Goal: Task Accomplishment & Management: Complete application form

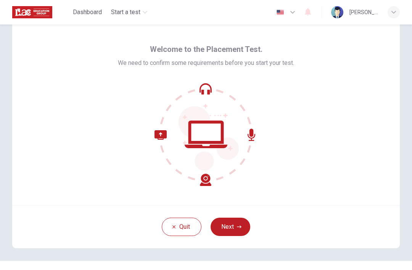
scroll to position [19, 0]
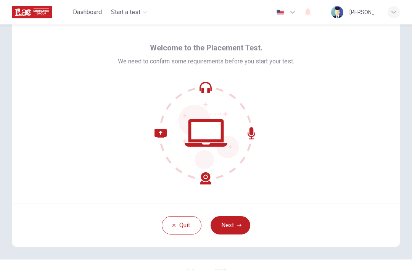
click at [233, 226] on button "Next" at bounding box center [231, 225] width 40 height 18
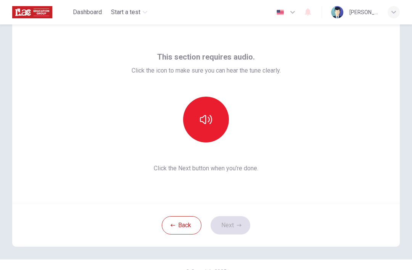
click at [208, 120] on icon "button" at bounding box center [206, 119] width 12 height 12
click at [233, 223] on button "Next" at bounding box center [231, 225] width 40 height 18
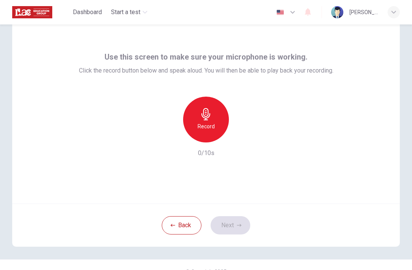
click at [211, 118] on icon "button" at bounding box center [206, 114] width 12 height 12
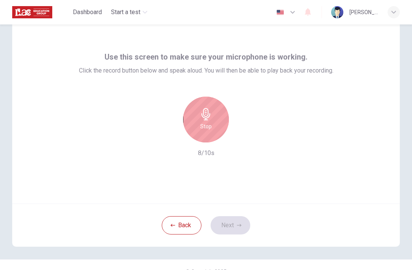
click at [213, 120] on div "Stop" at bounding box center [206, 120] width 46 height 46
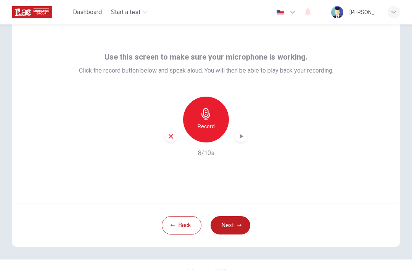
click at [244, 136] on icon "button" at bounding box center [241, 136] width 8 height 8
click at [233, 228] on button "Next" at bounding box center [231, 225] width 40 height 18
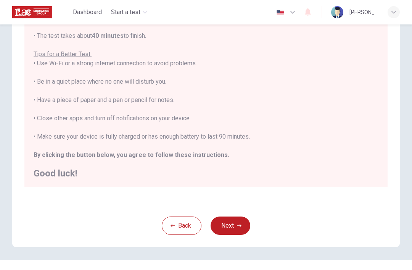
scroll to position [115, 0]
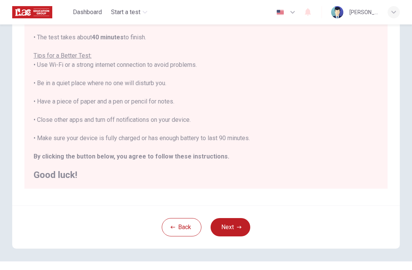
click at [234, 227] on button "Next" at bounding box center [231, 227] width 40 height 18
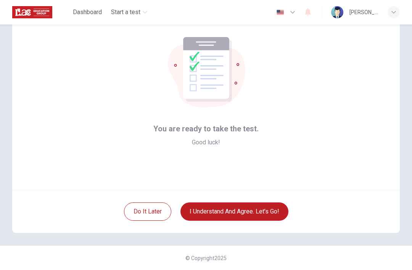
scroll to position [33, 0]
click at [253, 210] on button "I understand and agree. Let’s go!" at bounding box center [235, 211] width 108 height 18
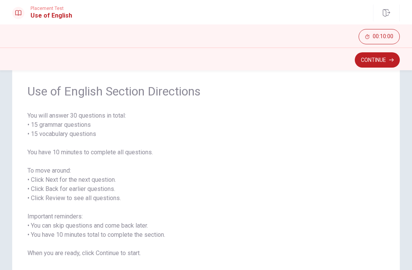
scroll to position [23, 0]
click at [376, 58] on button "Continue" at bounding box center [377, 59] width 45 height 15
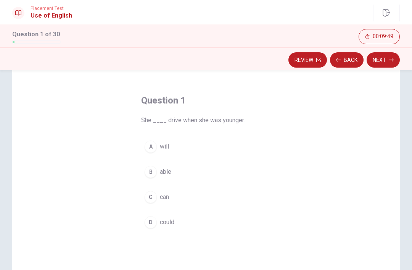
click at [156, 222] on div "D" at bounding box center [151, 222] width 12 height 12
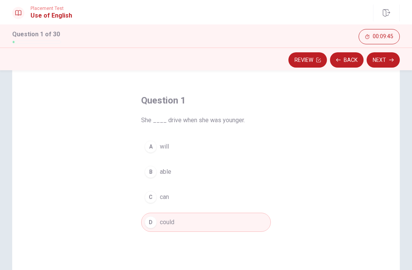
click at [381, 61] on button "Next" at bounding box center [383, 59] width 33 height 15
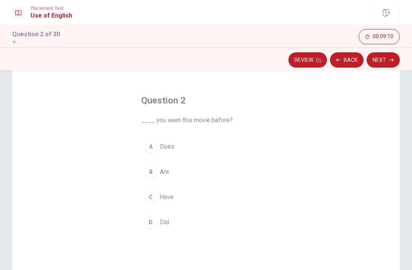
click at [170, 195] on span "Have" at bounding box center [167, 196] width 14 height 9
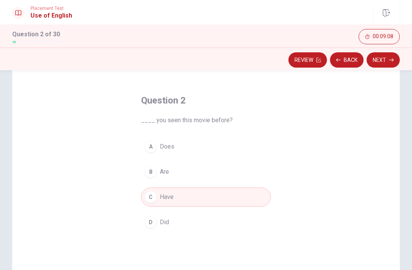
click at [383, 55] on button "Next" at bounding box center [383, 59] width 33 height 15
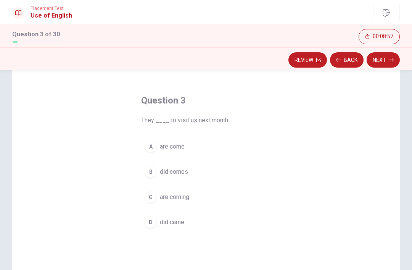
click at [176, 145] on span "are come" at bounding box center [172, 146] width 25 height 9
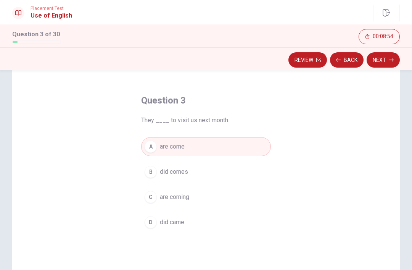
click at [381, 60] on button "Next" at bounding box center [383, 59] width 33 height 15
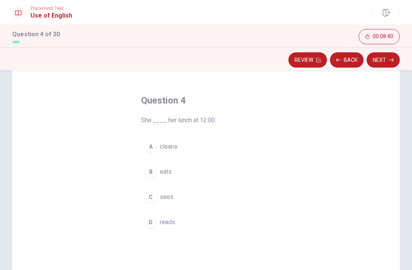
click at [167, 171] on span "eats" at bounding box center [166, 171] width 12 height 9
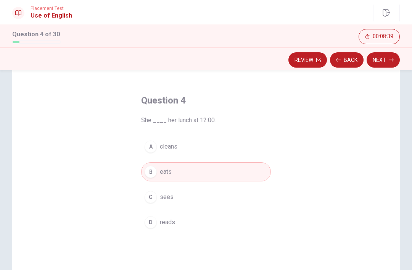
click at [382, 61] on button "Next" at bounding box center [383, 59] width 33 height 15
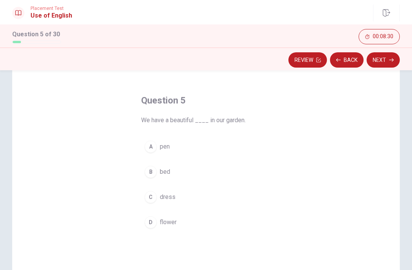
click at [170, 219] on span "flower" at bounding box center [168, 222] width 17 height 9
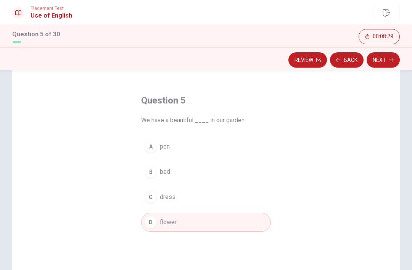
click at [381, 59] on button "Next" at bounding box center [383, 59] width 33 height 15
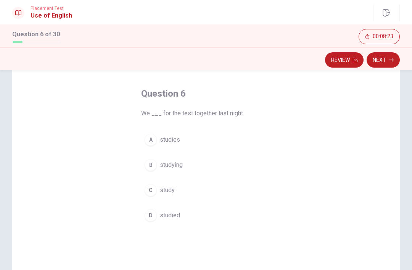
scroll to position [30, 0]
click at [172, 189] on span "study" at bounding box center [167, 189] width 15 height 9
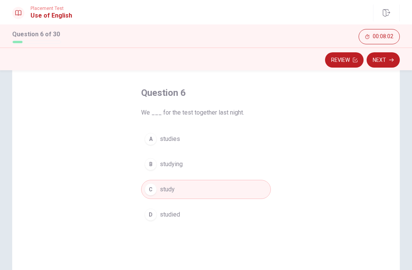
click at [380, 63] on button "Next" at bounding box center [383, 59] width 33 height 15
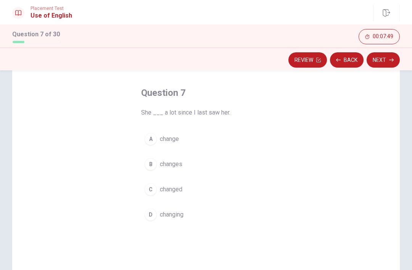
click at [177, 187] on span "changed" at bounding box center [171, 189] width 23 height 9
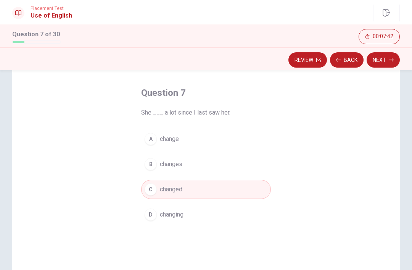
click at [383, 57] on button "Next" at bounding box center [383, 59] width 33 height 15
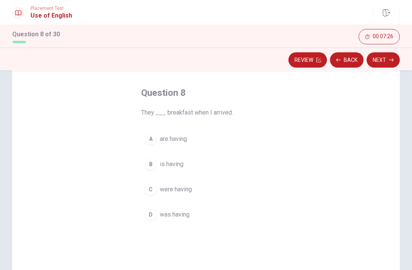
click at [183, 187] on span "were having" at bounding box center [176, 189] width 32 height 9
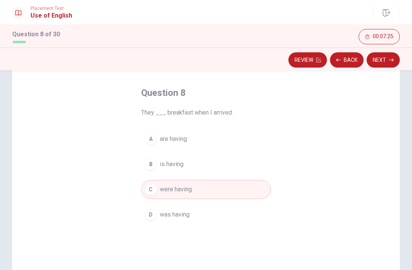
click at [381, 59] on button "Next" at bounding box center [383, 59] width 33 height 15
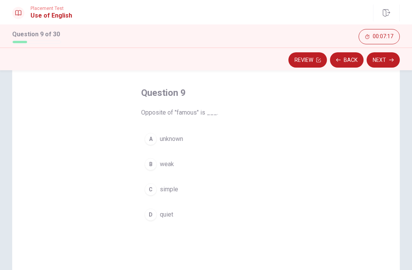
click at [174, 139] on span "unknown" at bounding box center [171, 138] width 23 height 9
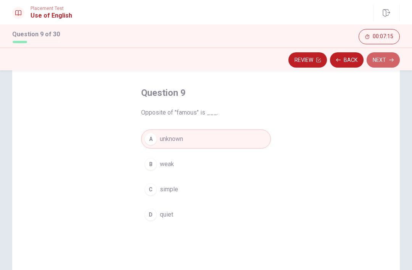
click at [379, 58] on button "Next" at bounding box center [383, 59] width 33 height 15
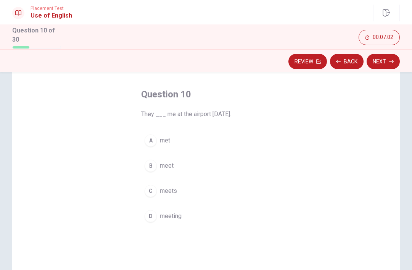
click at [170, 163] on span "meet" at bounding box center [167, 165] width 14 height 9
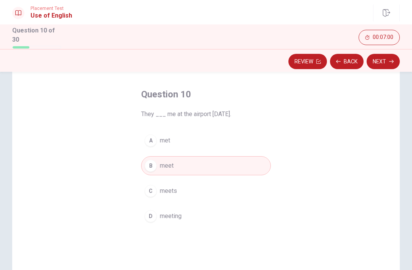
click at [384, 59] on button "Next" at bounding box center [383, 61] width 33 height 15
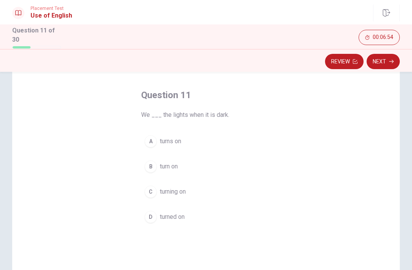
scroll to position [32, 0]
click at [180, 210] on span "turned on" at bounding box center [172, 214] width 25 height 9
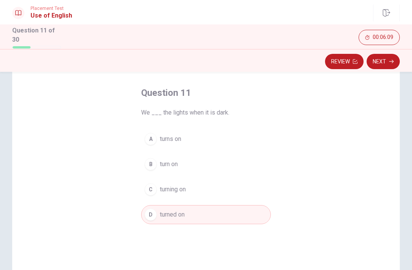
click at [173, 163] on span "turn on" at bounding box center [169, 164] width 18 height 9
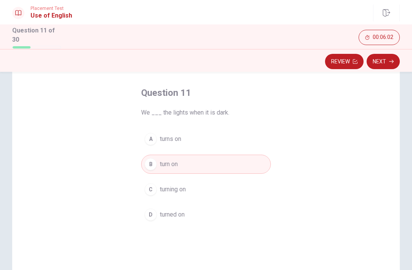
click at [385, 60] on button "Next" at bounding box center [383, 61] width 33 height 15
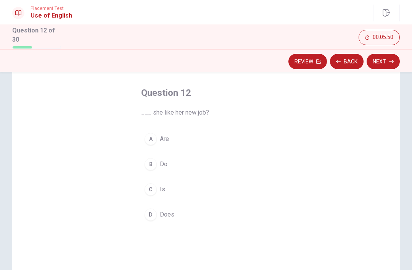
click at [168, 212] on span "Does" at bounding box center [167, 214] width 15 height 9
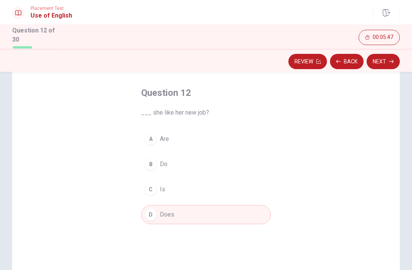
click at [386, 58] on button "Next" at bounding box center [383, 61] width 33 height 15
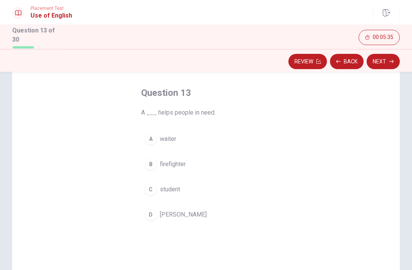
click at [174, 161] on span "firefighter" at bounding box center [173, 164] width 26 height 9
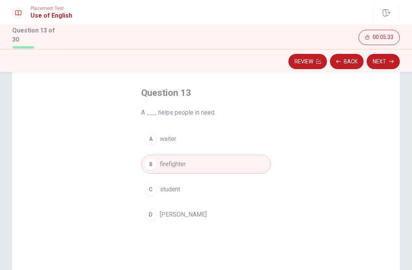
click at [384, 58] on button "Next" at bounding box center [383, 61] width 33 height 15
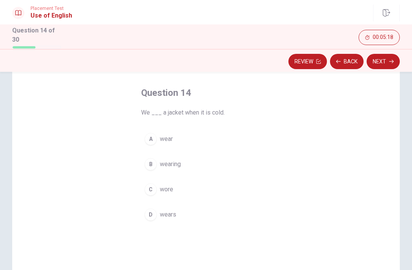
click at [168, 137] on span "wear" at bounding box center [166, 138] width 13 height 9
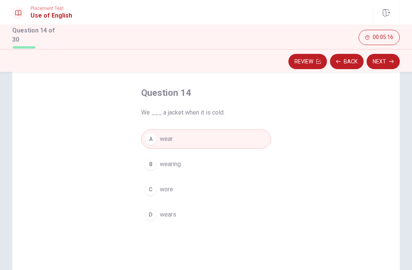
click at [384, 57] on button "Next" at bounding box center [383, 61] width 33 height 15
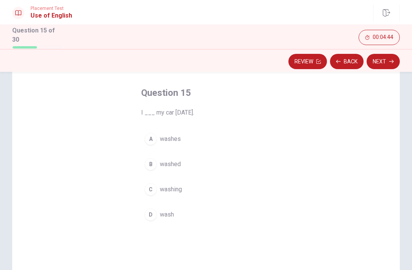
click at [176, 161] on span "washed" at bounding box center [170, 164] width 21 height 9
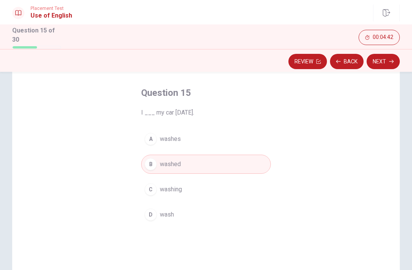
click at [171, 210] on span "wash" at bounding box center [167, 214] width 14 height 9
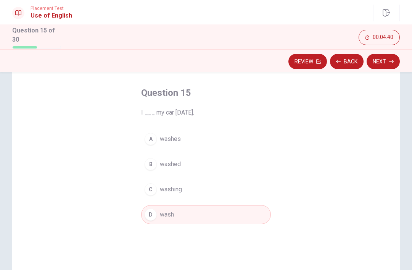
click at [383, 58] on button "Next" at bounding box center [383, 61] width 33 height 15
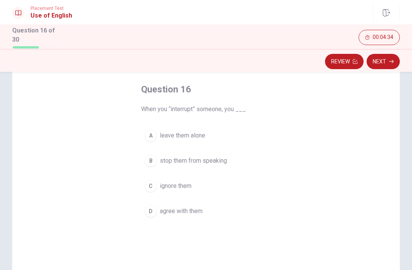
scroll to position [36, 0]
click at [209, 156] on span "stop them from speaking" at bounding box center [193, 160] width 67 height 9
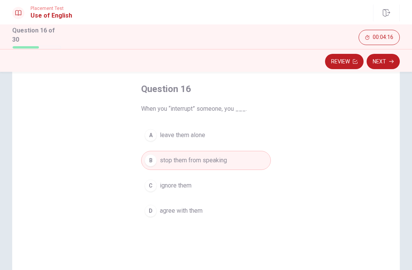
click at [384, 60] on button "Next" at bounding box center [383, 61] width 33 height 15
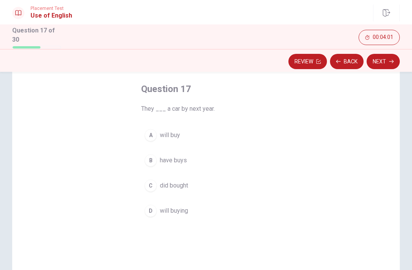
click at [174, 131] on span "will buy" at bounding box center [170, 135] width 20 height 9
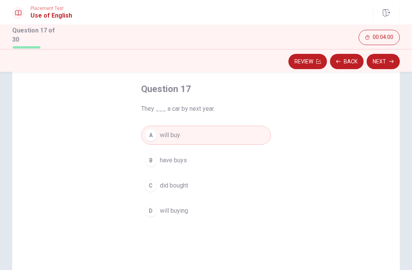
click at [383, 58] on button "Next" at bounding box center [383, 61] width 33 height 15
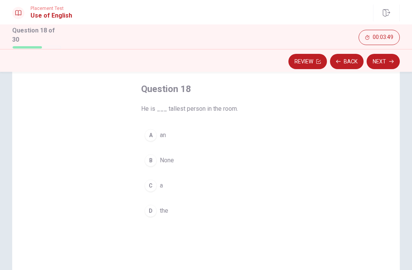
click at [167, 206] on span "the" at bounding box center [164, 210] width 8 height 9
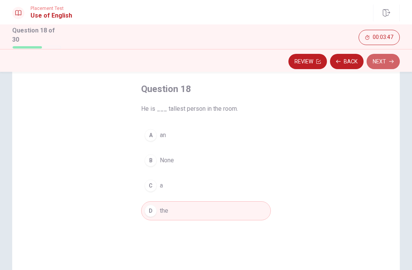
click at [383, 58] on button "Next" at bounding box center [383, 61] width 33 height 15
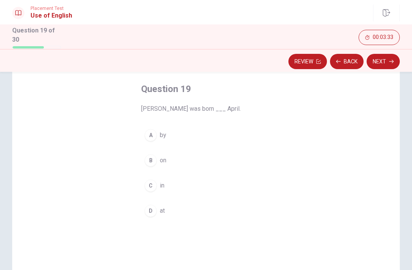
click at [161, 161] on span "on" at bounding box center [163, 160] width 6 height 9
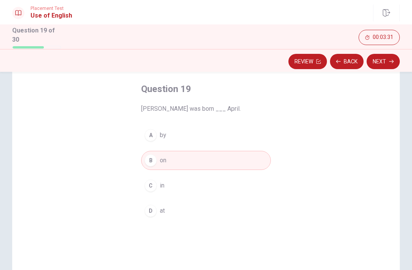
click at [381, 59] on button "Next" at bounding box center [383, 61] width 33 height 15
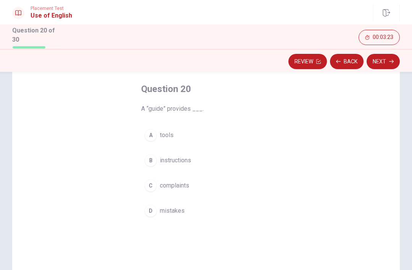
click at [178, 159] on span "instructions" at bounding box center [175, 160] width 31 height 9
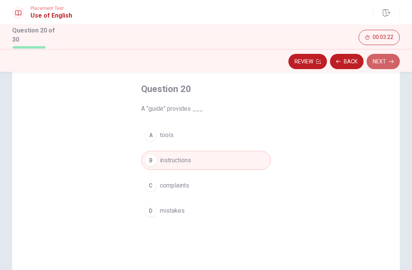
click at [383, 59] on button "Next" at bounding box center [383, 61] width 33 height 15
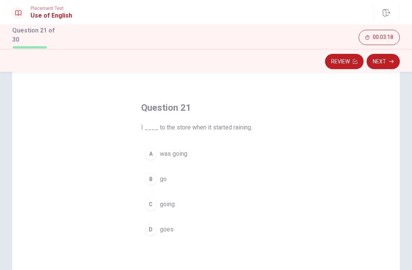
scroll to position [18, 0]
click at [174, 152] on span "was going" at bounding box center [173, 152] width 27 height 9
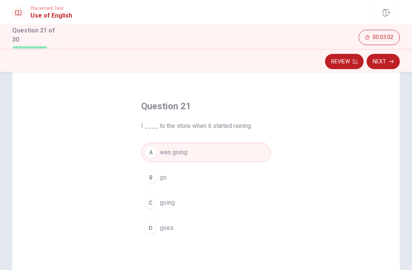
click at [385, 58] on button "Next" at bounding box center [383, 61] width 33 height 15
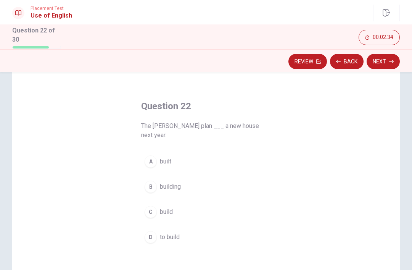
click at [167, 207] on span "build" at bounding box center [166, 211] width 13 height 9
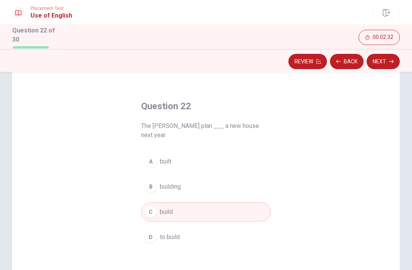
click at [383, 59] on button "Next" at bounding box center [383, 61] width 33 height 15
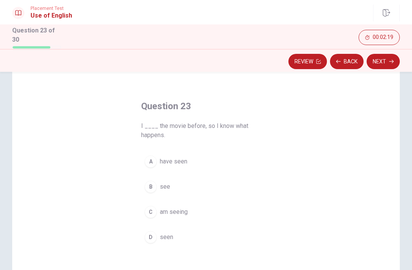
click at [182, 157] on span "have seen" at bounding box center [173, 161] width 27 height 9
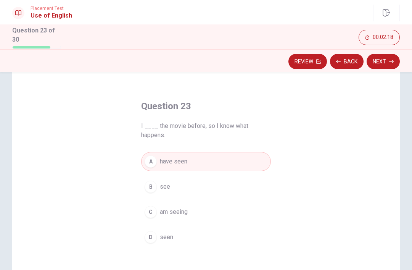
click at [380, 61] on button "Next" at bounding box center [383, 61] width 33 height 15
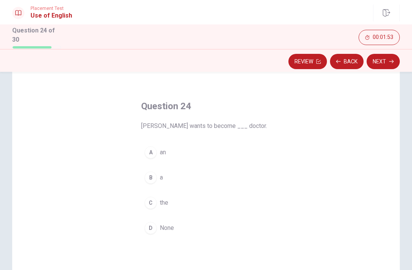
click at [160, 176] on span "a" at bounding box center [161, 177] width 3 height 9
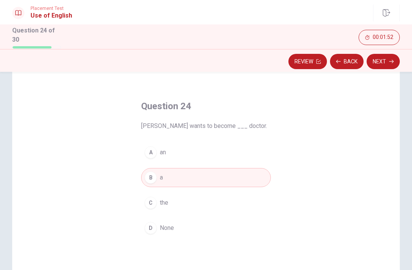
click at [384, 58] on button "Next" at bounding box center [383, 61] width 33 height 15
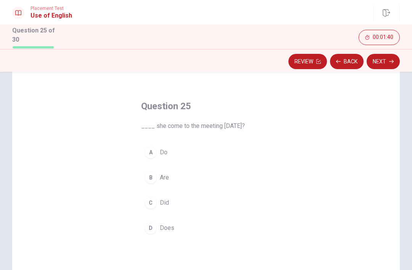
click at [165, 202] on span "Did" at bounding box center [164, 202] width 9 height 9
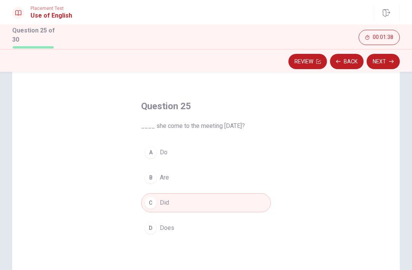
click at [384, 58] on button "Next" at bounding box center [383, 61] width 33 height 15
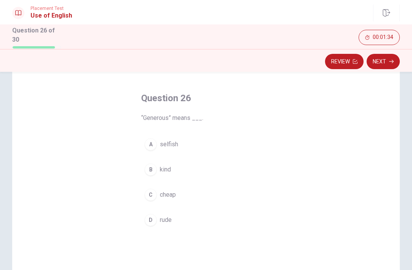
scroll to position [26, 0]
click at [165, 169] on span "kind" at bounding box center [165, 169] width 11 height 9
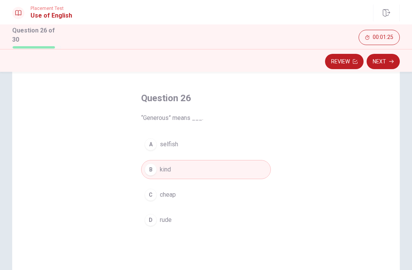
click at [384, 61] on button "Next" at bounding box center [383, 61] width 33 height 15
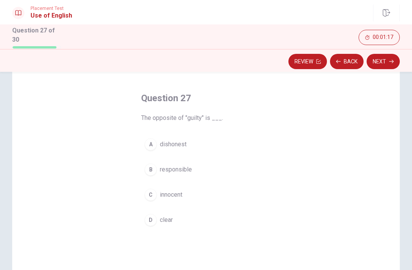
click at [177, 144] on span "dishonest" at bounding box center [173, 144] width 27 height 9
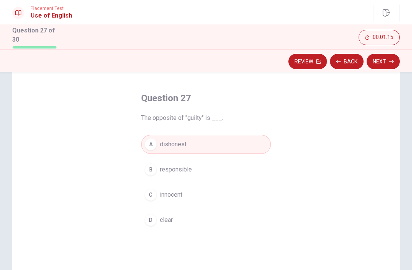
click at [385, 61] on button "Next" at bounding box center [383, 61] width 33 height 15
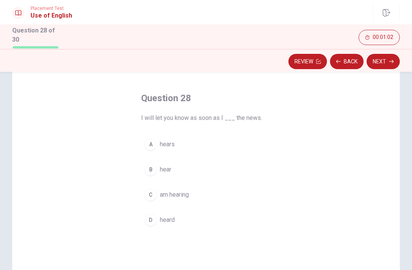
click at [167, 167] on span "hear" at bounding box center [165, 169] width 11 height 9
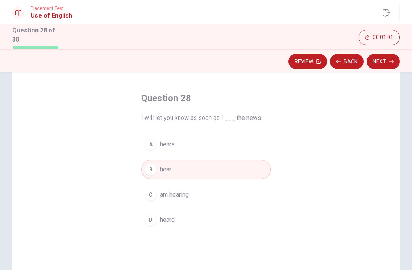
click at [387, 56] on button "Next" at bounding box center [383, 61] width 33 height 15
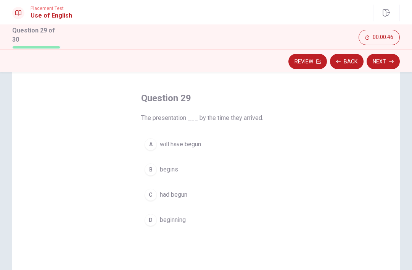
click at [168, 166] on span "begins" at bounding box center [169, 169] width 18 height 9
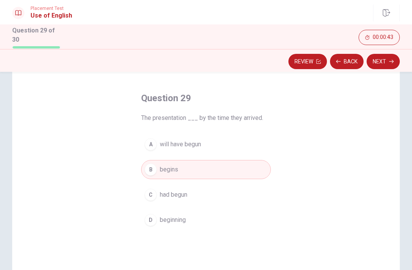
click at [384, 62] on button "Next" at bounding box center [383, 61] width 33 height 15
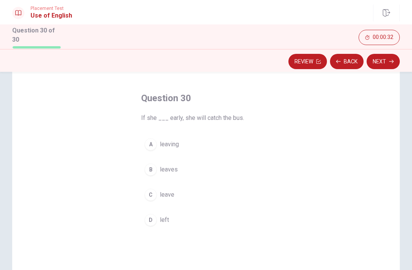
click at [171, 168] on span "leaves" at bounding box center [169, 169] width 18 height 9
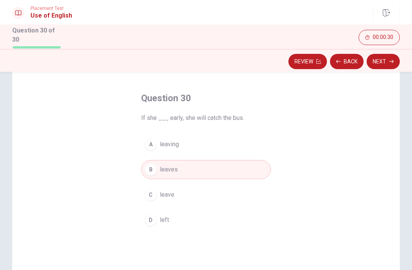
click at [387, 57] on button "Next" at bounding box center [383, 61] width 33 height 15
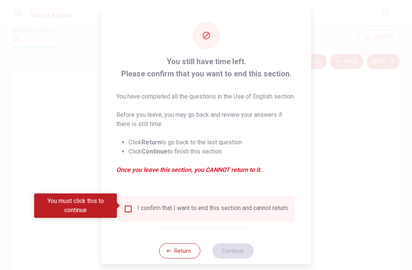
click at [129, 206] on input "You must click this to continue" at bounding box center [128, 208] width 9 height 9
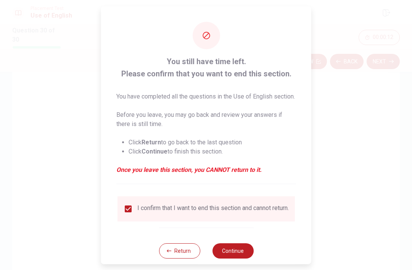
click at [239, 251] on button "Continue" at bounding box center [232, 250] width 41 height 15
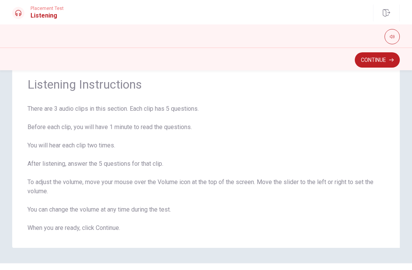
scroll to position [23, 0]
click at [381, 57] on button "Continue" at bounding box center [377, 59] width 45 height 15
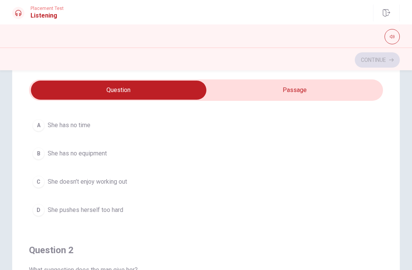
scroll to position [46, 0]
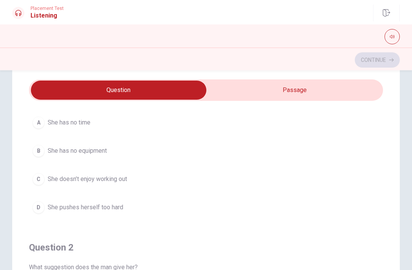
click at [109, 207] on span "She pushes herself too hard" at bounding box center [86, 207] width 76 height 9
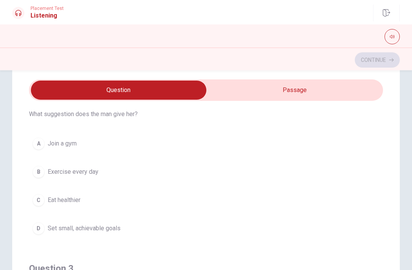
scroll to position [201, 0]
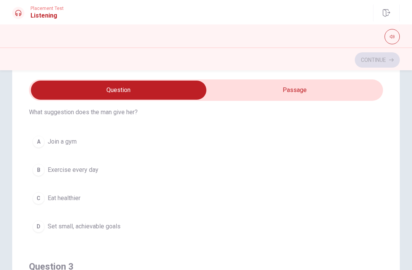
click at [102, 228] on span "Set small, achievable goals" at bounding box center [84, 226] width 73 height 9
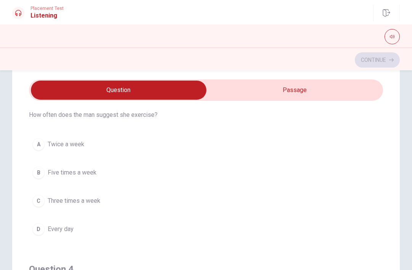
scroll to position [373, 0]
click at [86, 200] on span "Three times a week" at bounding box center [74, 199] width 53 height 9
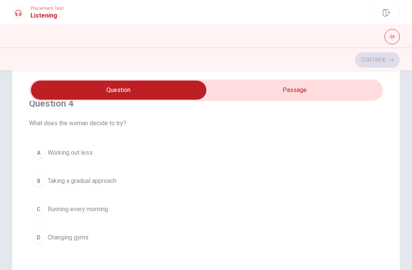
scroll to position [543, 0]
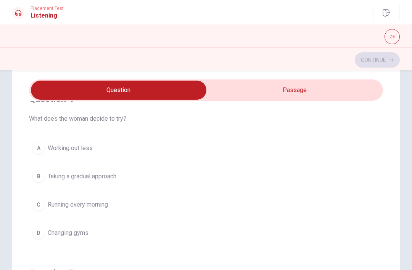
click at [103, 177] on span "Taking a gradual approach" at bounding box center [82, 176] width 69 height 9
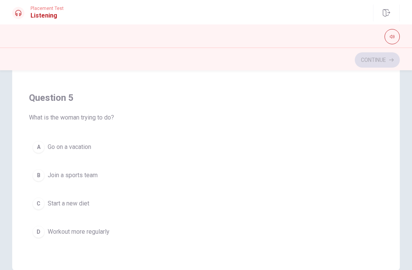
scroll to position [134, 0]
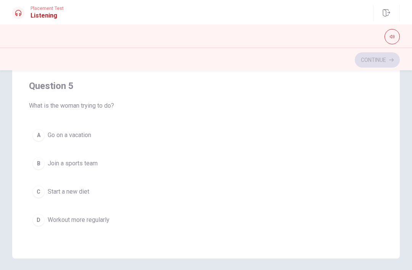
click at [95, 219] on span "Workout more regularly" at bounding box center [79, 219] width 62 height 9
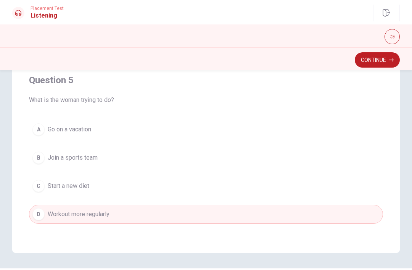
click at [377, 60] on button "Continue" at bounding box center [377, 59] width 45 height 15
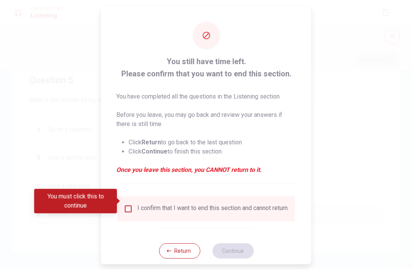
scroll to position [139, 0]
click at [131, 204] on input "You must click this to continue" at bounding box center [128, 208] width 9 height 9
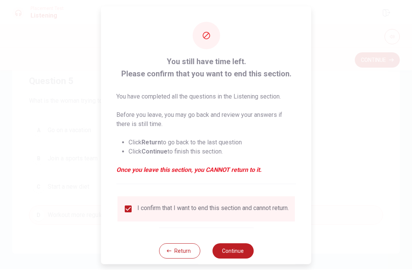
click at [239, 248] on button "Continue" at bounding box center [232, 250] width 41 height 15
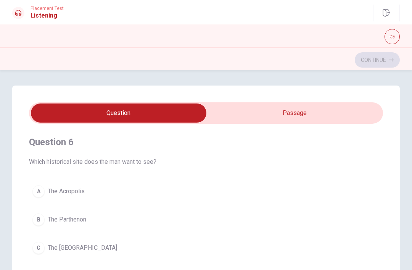
scroll to position [16, 0]
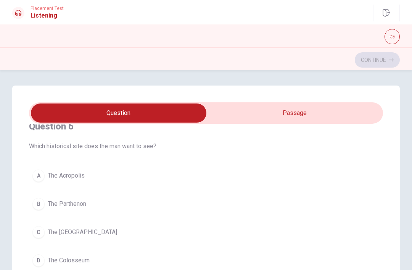
click at [73, 205] on span "The Parthenon" at bounding box center [67, 203] width 39 height 9
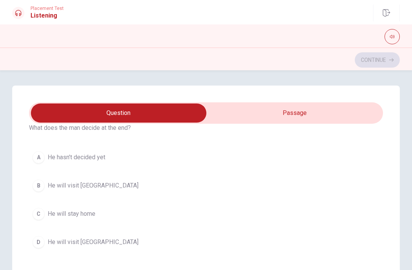
scroll to position [208, 0]
click at [83, 186] on span "He will visit [GEOGRAPHIC_DATA]" at bounding box center [93, 185] width 91 height 9
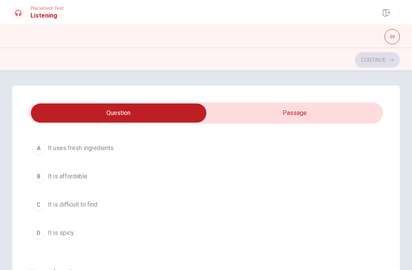
scroll to position [392, 0]
click at [92, 149] on span "It uses fresh ingredients" at bounding box center [81, 147] width 66 height 9
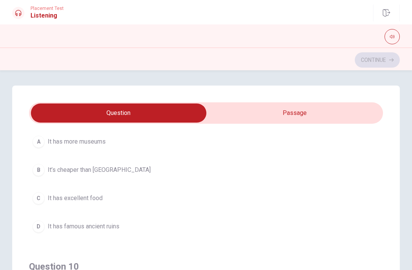
scroll to position [572, 0]
click at [100, 228] on span "It has famous ancient ruins" at bounding box center [84, 226] width 72 height 9
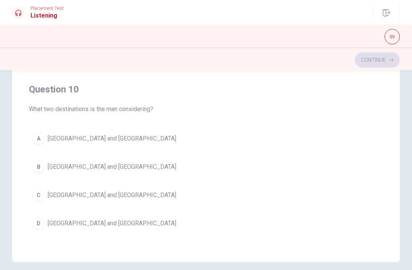
scroll to position [129, 0]
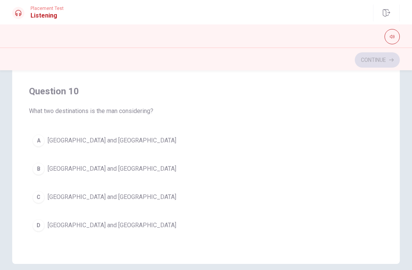
click at [76, 170] on span "[GEOGRAPHIC_DATA] and [GEOGRAPHIC_DATA]" at bounding box center [112, 168] width 129 height 9
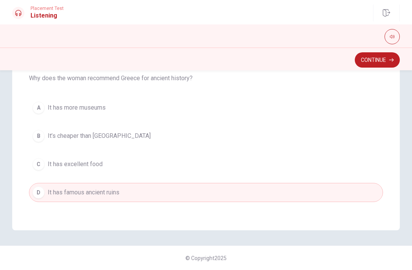
scroll to position [444, 0]
click at [375, 61] on button "Continue" at bounding box center [377, 59] width 45 height 15
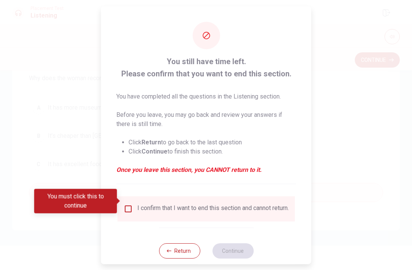
click at [130, 204] on input "You must click this to continue" at bounding box center [128, 208] width 9 height 9
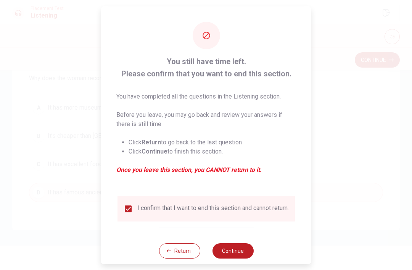
click at [237, 248] on button "Continue" at bounding box center [232, 250] width 41 height 15
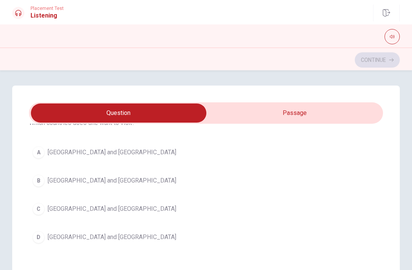
scroll to position [560, 0]
click at [71, 155] on span "[GEOGRAPHIC_DATA] and [GEOGRAPHIC_DATA]" at bounding box center [112, 153] width 129 height 9
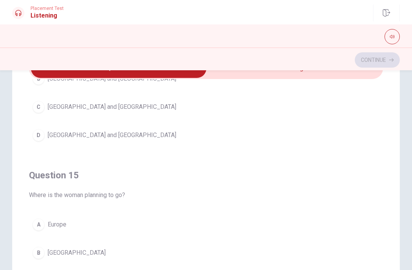
scroll to position [44, 0]
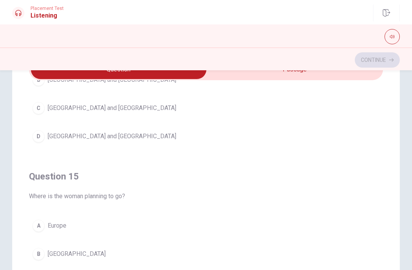
click at [59, 224] on span "Europe" at bounding box center [57, 225] width 19 height 9
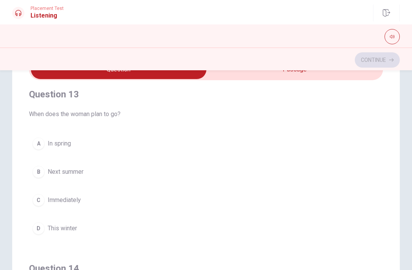
scroll to position [352, 0]
click at [69, 175] on span "Next summer" at bounding box center [66, 172] width 36 height 9
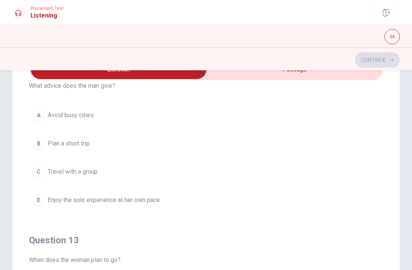
scroll to position [203, 0]
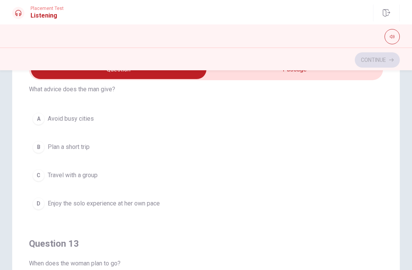
click at [118, 204] on span "Enjoy the solo experience at her own pace" at bounding box center [104, 203] width 112 height 9
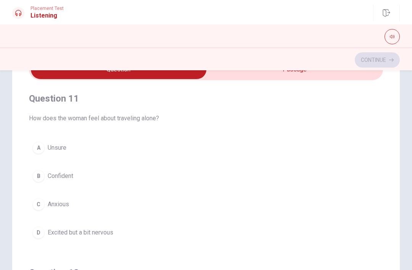
scroll to position [0, 0]
click at [74, 232] on span "Excited but a bit nervous" at bounding box center [81, 232] width 66 height 9
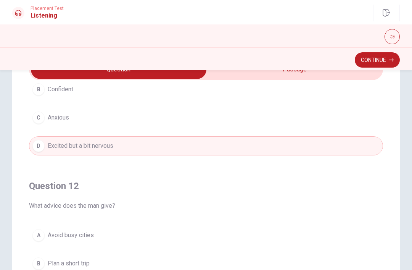
click at [377, 58] on button "Continue" at bounding box center [377, 59] width 45 height 15
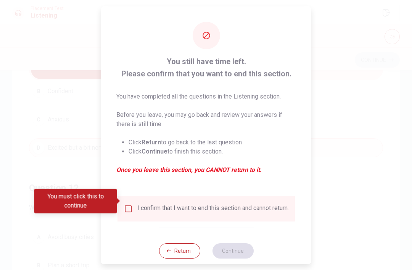
scroll to position [84, 0]
click at [130, 204] on input "You must click this to continue" at bounding box center [128, 208] width 9 height 9
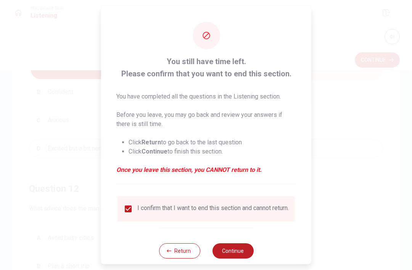
click at [235, 249] on button "Continue" at bounding box center [232, 250] width 41 height 15
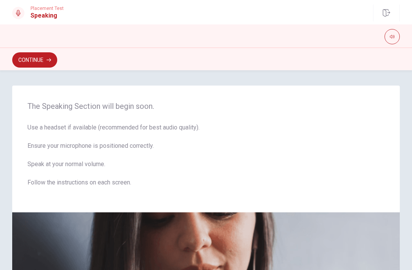
scroll to position [0, 0]
click at [39, 61] on button "Continue" at bounding box center [34, 59] width 45 height 15
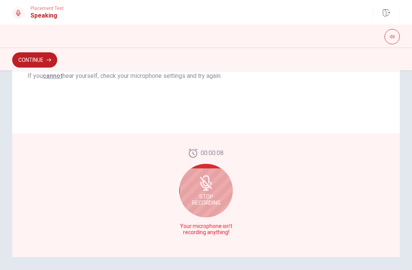
scroll to position [163, 0]
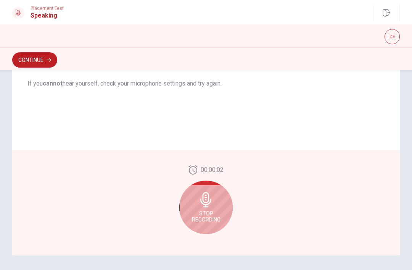
click at [213, 211] on span "Stop Recording" at bounding box center [206, 216] width 29 height 12
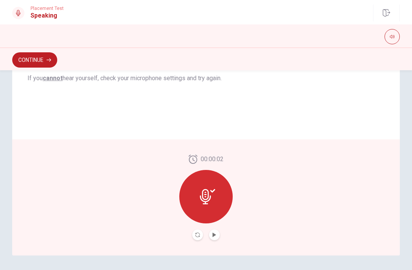
click at [216, 236] on icon "Play Audio" at bounding box center [214, 235] width 5 height 5
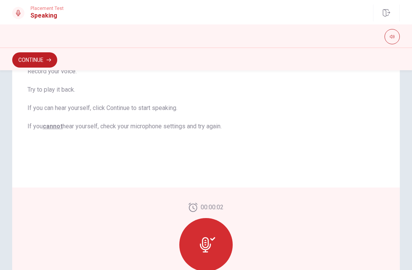
scroll to position [112, 0]
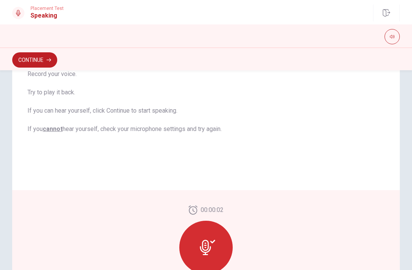
click at [40, 61] on button "Continue" at bounding box center [34, 59] width 45 height 15
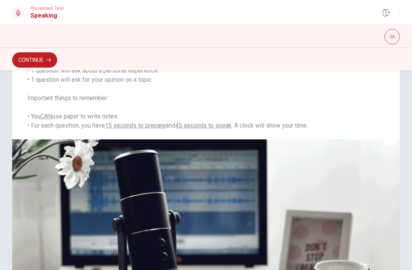
scroll to position [95, 0]
click at [38, 59] on button "Continue" at bounding box center [34, 59] width 45 height 15
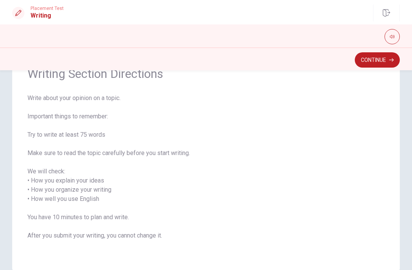
scroll to position [37, 0]
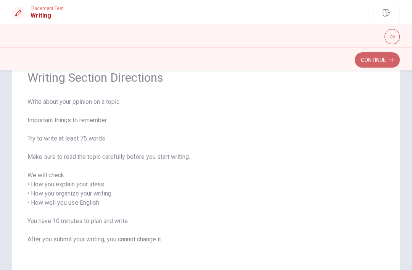
click at [383, 58] on button "Continue" at bounding box center [377, 59] width 45 height 15
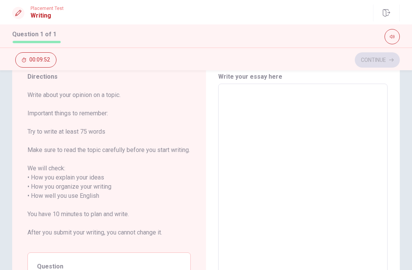
scroll to position [28, 0]
click at [249, 99] on textarea at bounding box center [303, 196] width 159 height 212
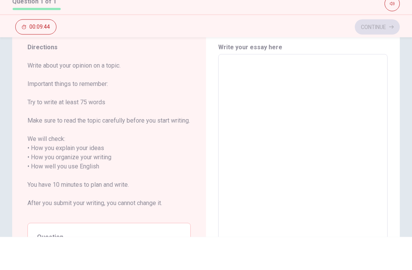
scroll to position [26, 0]
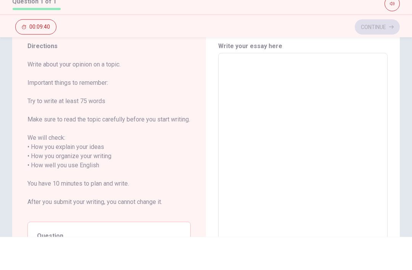
type textarea "I"
type textarea "x"
type textarea "I"
type textarea "x"
type textarea "I r"
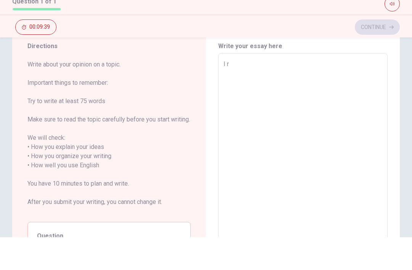
type textarea "x"
type textarea "I re"
type textarea "x"
type textarea "I rea"
type textarea "x"
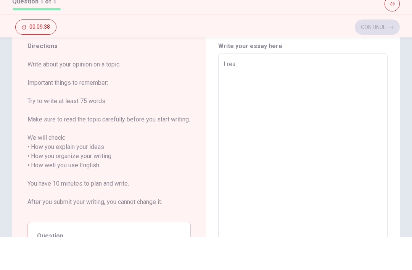
type textarea "I real"
type textarea "x"
type textarea "I reall"
type textarea "x"
type textarea "I really"
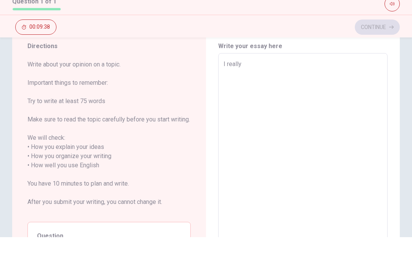
type textarea "x"
type textarea "I really"
type textarea "x"
type textarea "I really l"
type textarea "x"
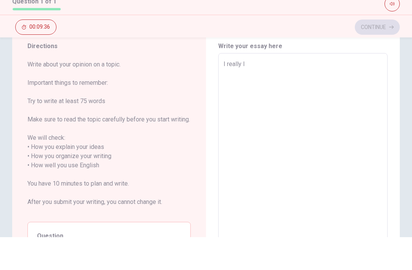
type textarea "I really li"
type textarea "x"
type textarea "I really lik"
type textarea "x"
type textarea "I really like"
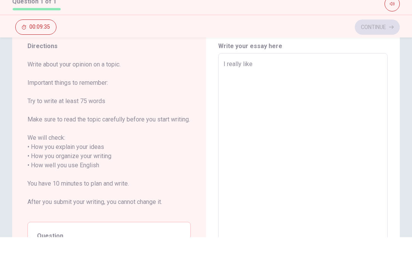
type textarea "x"
type textarea "I really like"
type textarea "x"
type textarea "I really like t"
type textarea "x"
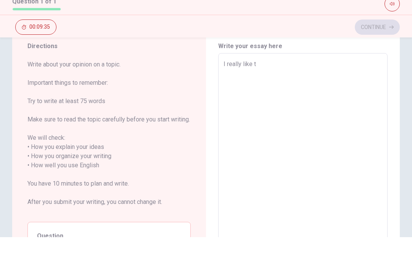
type textarea "I really like to"
type textarea "x"
type textarea "I really like to"
type textarea "x"
type textarea "I really like to d"
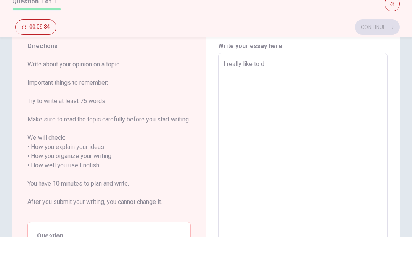
type textarea "x"
type textarea "I really like to do"
type textarea "x"
type textarea "I really like to do"
type textarea "x"
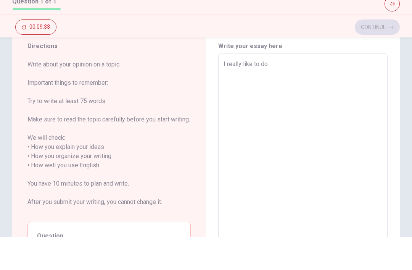
type textarea "I really like to do s"
type textarea "x"
type textarea "I really like to do sp"
type textarea "x"
type textarea "I really like to do spo"
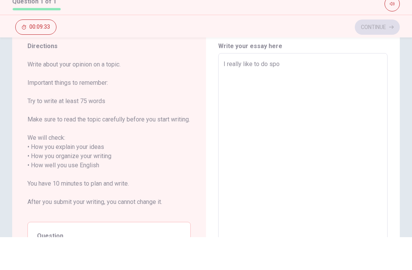
type textarea "x"
type textarea "I really like to do spor"
type textarea "x"
type textarea "I really like to do sport"
type textarea "x"
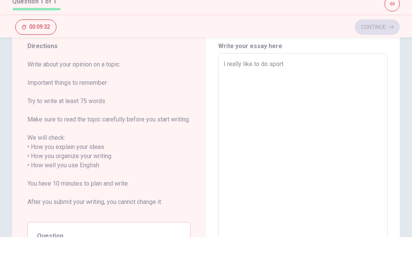
type textarea "I really like to do sports"
type textarea "x"
type textarea "I really like to do sports,"
type textarea "x"
type textarea "I really like to do sports,"
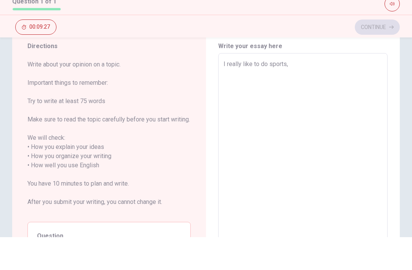
type textarea "x"
type textarea "I really like to do sports, i"
type textarea "x"
type textarea "I really like to do sports, i"
type textarea "x"
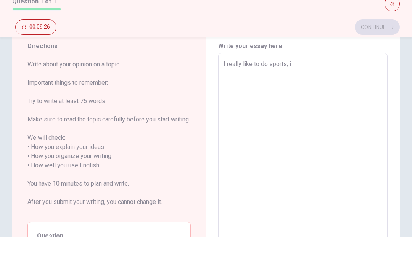
type textarea "I really like to do sports, i a"
type textarea "x"
type textarea "I really like to do sports, i am"
type textarea "x"
type textarea "I really like to do sports, i am"
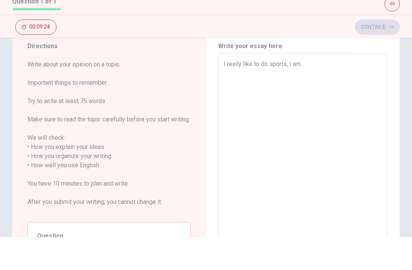
type textarea "x"
type textarea "I really like to do sports, i am s"
type textarea "x"
type textarea "I really like to do sports, i am so"
type textarea "x"
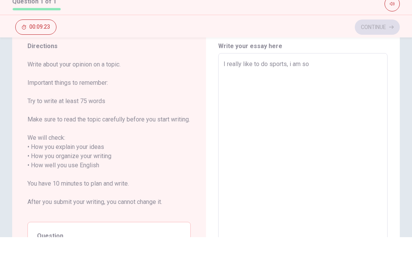
type textarea "I really like to do sports, i am so"
type textarea "x"
type textarea "I really like to do sports, i am so h"
type textarea "x"
type textarea "I really like to do sports, i am so ha"
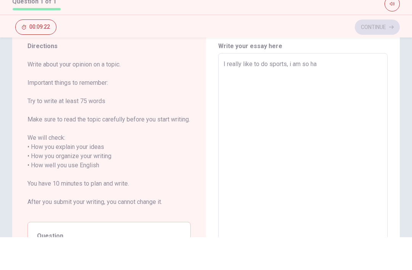
type textarea "x"
type textarea "I really like to do sports, i am so hap"
type textarea "x"
type textarea "I really like to do sports, i am so happ"
type textarea "x"
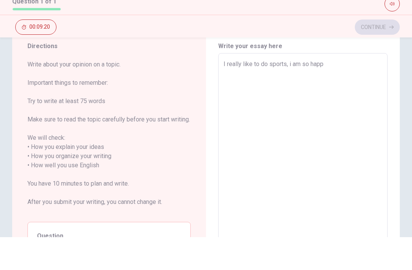
type textarea "I really like to do sports, i am so happy"
type textarea "x"
type textarea "I really like to do sports, i am so happy"
type textarea "x"
type textarea "I really like to do sports, i am so happy t"
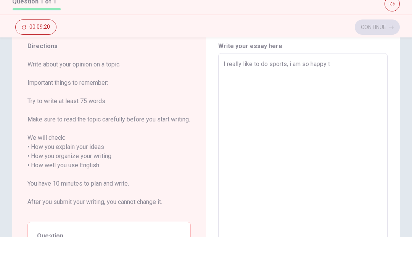
type textarea "x"
type textarea "I really like to do sports, i am so happy to"
type textarea "x"
type textarea "I really like to do sports, i am so happy to"
type textarea "x"
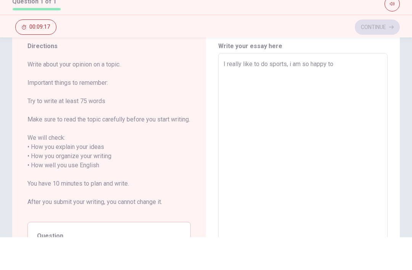
type textarea "I really like to do sports, i am so happy to d"
type textarea "x"
type textarea "I really like to do sports, i am so happy to do"
type textarea "x"
type textarea "I really like to do sports, i am so happy to do"
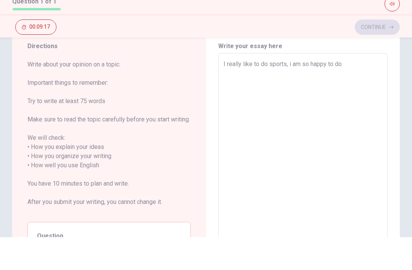
type textarea "x"
type textarea "I really like to do sports, i am so happy to do e"
type textarea "x"
type textarea "I really like to do sports, i am so happy to do ex"
type textarea "x"
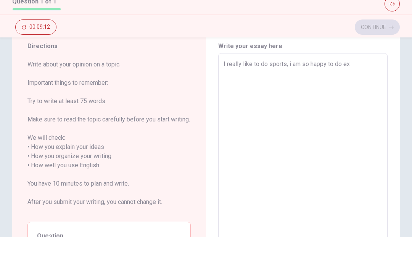
type textarea "I really like to do sports, i am so happy to do exe"
type textarea "x"
type textarea "I really like to do sports, i am so happy to do exer"
type textarea "x"
type textarea "I really like to do sports, i am so happy to do exerc"
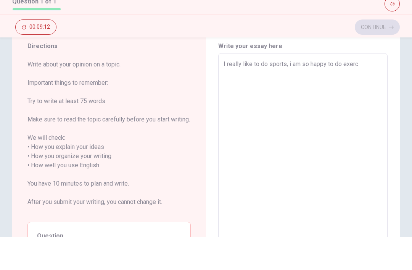
type textarea "x"
type textarea "I really like to do sports, i am so happy to do exerci"
type textarea "x"
type textarea "I really like to do sports, i am so happy to do exercis"
type textarea "x"
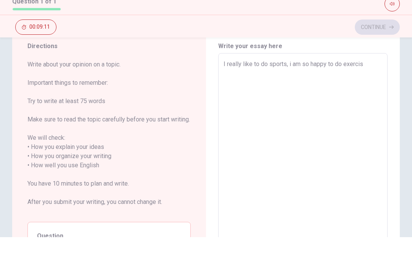
type textarea "I really like to do sports, i am so happy to do exercise"
type textarea "x"
type textarea "I really like to do sports, i am so happy to do exercises"
type textarea "x"
type textarea "I really like to do sports, i am so happy to do exercises"
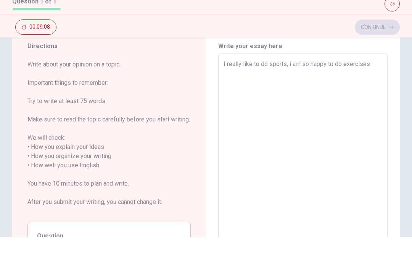
type textarea "x"
type textarea "I really like to do sports, i am so happy to do exercises a"
type textarea "x"
type textarea "I really like to do sports, i am so happy to do exercises an"
type textarea "x"
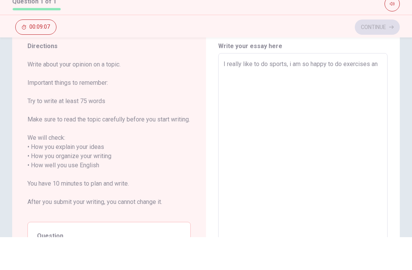
type textarea "I really like to do sports, i am so happy to do exercises and"
type textarea "x"
type textarea "I really like to do sports, i am so happy to do exercises and"
type textarea "x"
type textarea "I really like to do sports, i am so happy to do exercises and b"
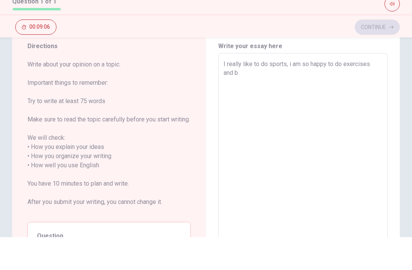
type textarea "x"
type textarea "I really like to do sports, i am so happy to do exercises and be"
type textarea "x"
type textarea "I really like to do sports, i am so happy to do exercises and be"
type textarea "x"
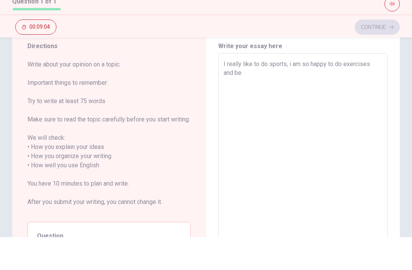
type textarea "I really like to do sports, i am so happy to do exercises and be w"
type textarea "x"
type textarea "I really like to do sports, i am so happy to do exercises and be wi"
type textarea "x"
type textarea "I really like to do sports, i am so happy to do exercises and be wit"
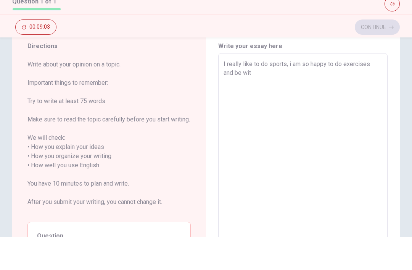
type textarea "x"
type textarea "I really like to do sports, i am so happy to do exercises and be with"
type textarea "x"
type textarea "I really like to do sports, i am so happy to do exercises and be with"
type textarea "x"
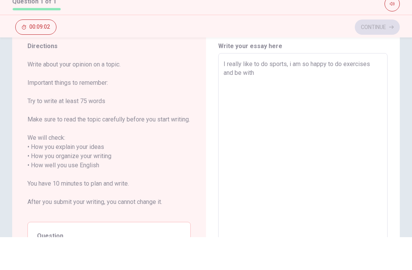
type textarea "I really like to do sports, i am so happy to do exercises and be with a"
type textarea "x"
type textarea "I really like to do sports, i am so happy to do exercises and be with a"
type textarea "x"
type textarea "I really like to do sports, i am so happy to do exercises and be with a l"
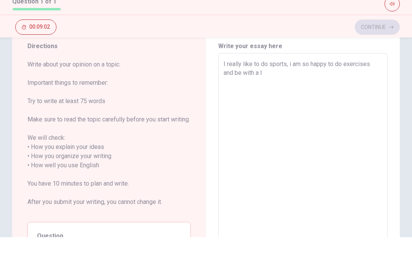
type textarea "x"
type textarea "I really like to do sports, i am so happy to do exercises and be with a lo"
type textarea "x"
type textarea "I really like to do sports, i am so happy to do exercises and be with a lot"
type textarea "x"
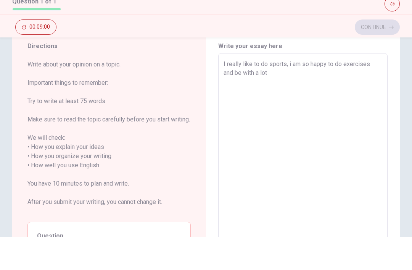
type textarea "I really like to do sports, i am so happy to do exercises and be with a lot"
type textarea "x"
type textarea "I really like to do sports, i am so happy to do exercises and be with a lot o"
type textarea "x"
type textarea "I really like to do sports, i am so happy to do exercises and be with a lot of"
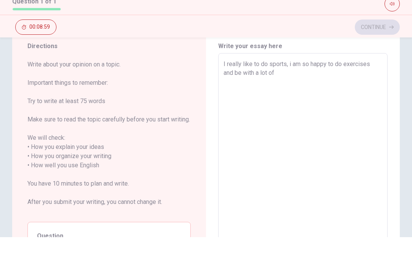
type textarea "x"
type textarea "I really like to do sports, i am so happy to do exercises and be with a lot of"
type textarea "x"
type textarea "I really like to do sports, i am so happy to do exercises and be with a lot of p"
type textarea "x"
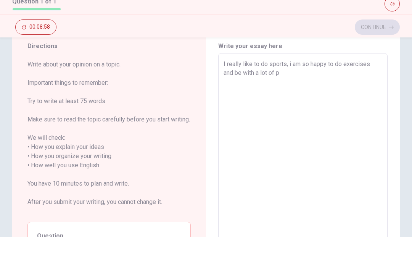
type textarea "I really like to do sports, i am so happy to do exercises and be with a lot of …"
type textarea "x"
type textarea "I really like to do sports, i am so happy to do exercises and be with a lot of …"
type textarea "x"
type textarea "I really like to do sports, i am so happy to do exercises and be with a lot of …"
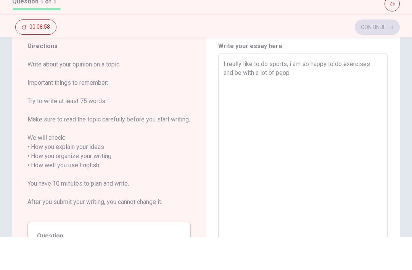
type textarea "x"
type textarea "I really like to do sports, i am so happy to do exercises and be with a lot of …"
type textarea "x"
type textarea "I really like to do sports, i am so happy to do exercises and be with a lot of …"
type textarea "x"
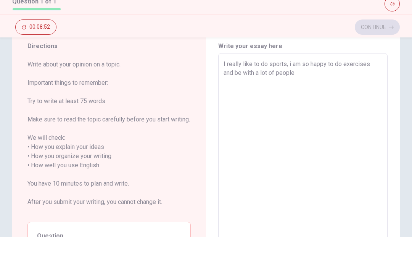
type textarea "I really like to do sports, i am so happy to do exercises and be with a lot of …"
type textarea "x"
type textarea "I really like to do sports, i am so happy to do exercises and be with a lot of …"
type textarea "x"
type textarea "I really like to do sports, i am so happy to do exercises and be with a lot of …"
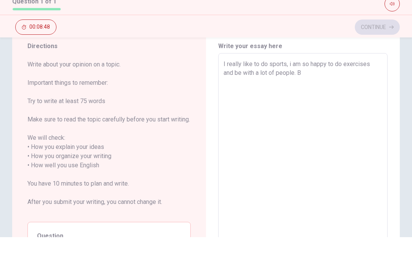
type textarea "x"
type textarea "I really like to do sports, i am so happy to do exercises and be with a lot of …"
type textarea "x"
type textarea "I really like to do sports, i am so happy to do exercises and be with a lot of …"
type textarea "x"
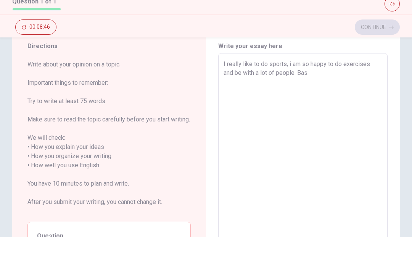
type textarea "I really like to do sports, i am so happy to do exercises and be with a lot of …"
type textarea "x"
type textarea "I really like to do sports, i am so happy to do exercises and be with a lot of …"
type textarea "x"
type textarea "I really like to do sports, i am so happy to do exercises and be with a lot of …"
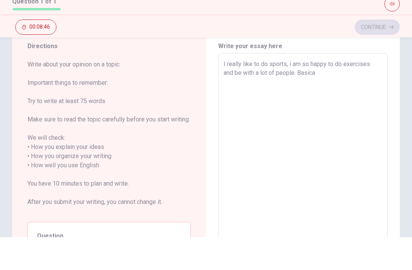
type textarea "x"
type textarea "I really like to do sports, i am so happy to do exercises and be with a lot of …"
type textarea "x"
type textarea "I really like to do sports, i am so happy to do exercises and be with a lot of …"
type textarea "x"
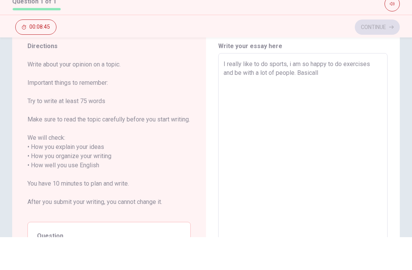
type textarea "I really like to do sports, i am so happy to do exercises and be with a lot of …"
type textarea "x"
type textarea "I really like to do sports, i am so happy to do exercises and be with a lot of …"
type textarea "x"
type textarea "I really like to do sports, i am so happy to do exercises and be with a lot of …"
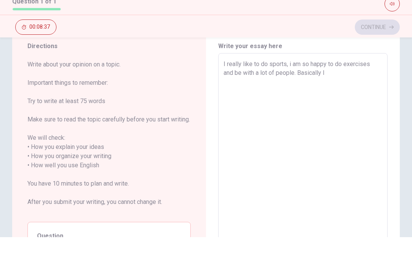
type textarea "x"
type textarea "I really like to do sports, i am so happy to do exercises and be with a lot of …"
type textarea "x"
type textarea "I really like to do sports, i am so happy to do exercises and be with a lot of …"
type textarea "x"
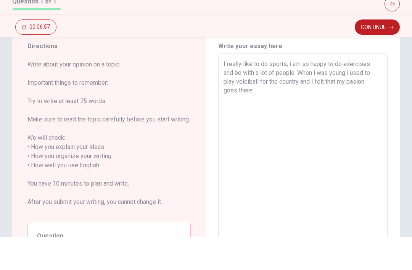
click at [257, 92] on textarea "I really like to do sports, i am so happy to do exercises and be with a lot of …" at bounding box center [303, 198] width 159 height 212
click at [268, 94] on textarea "I really like to do sports, i am so happy to do exercises and be with a lot of …" at bounding box center [303, 198] width 159 height 212
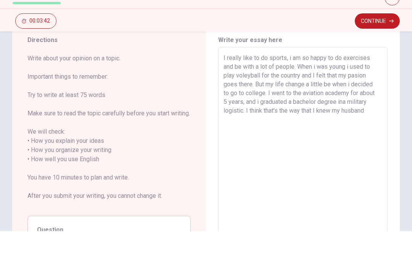
scroll to position [39, 0]
